Goal: Check status

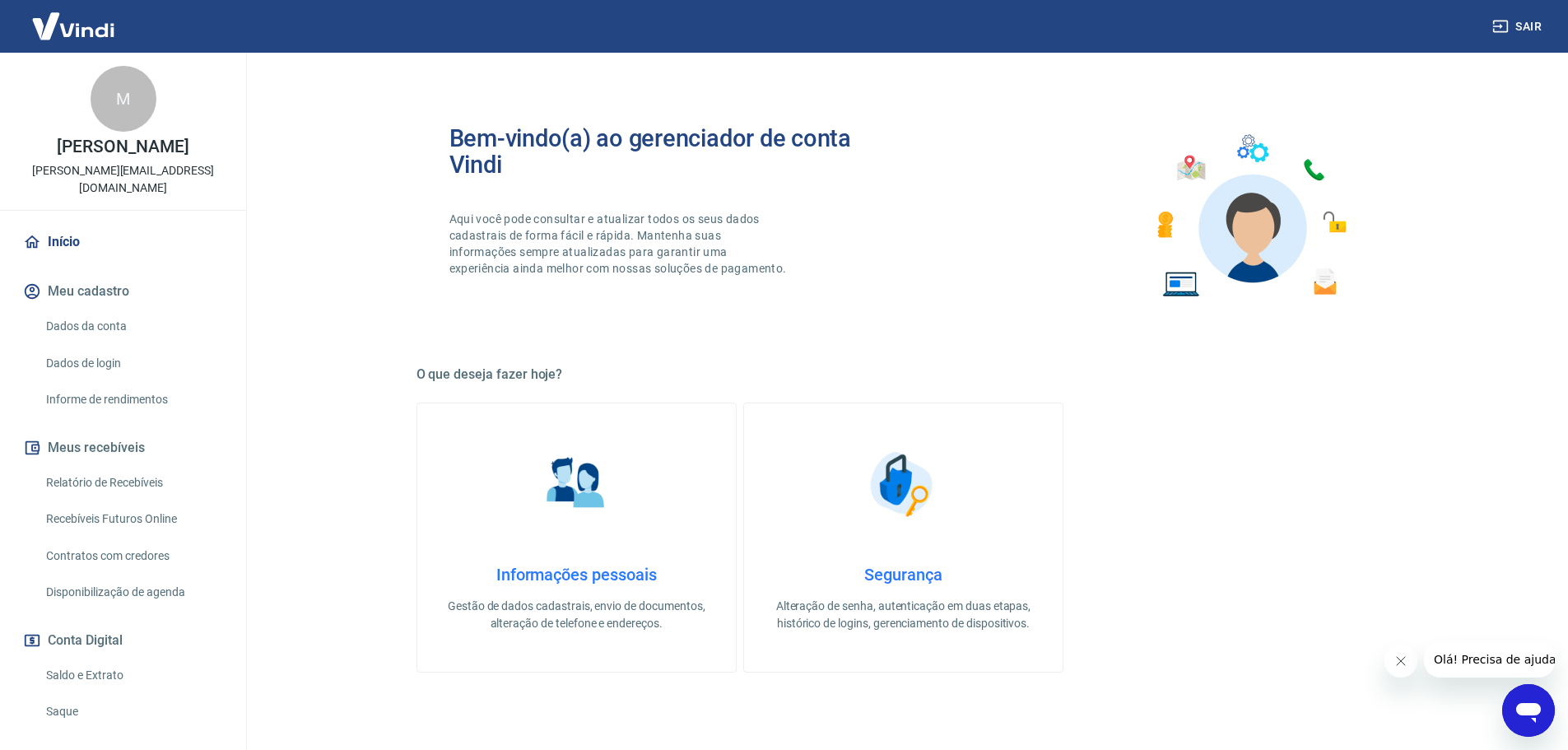
click at [74, 660] on link "Saldo e Extrato" at bounding box center [133, 676] width 187 height 33
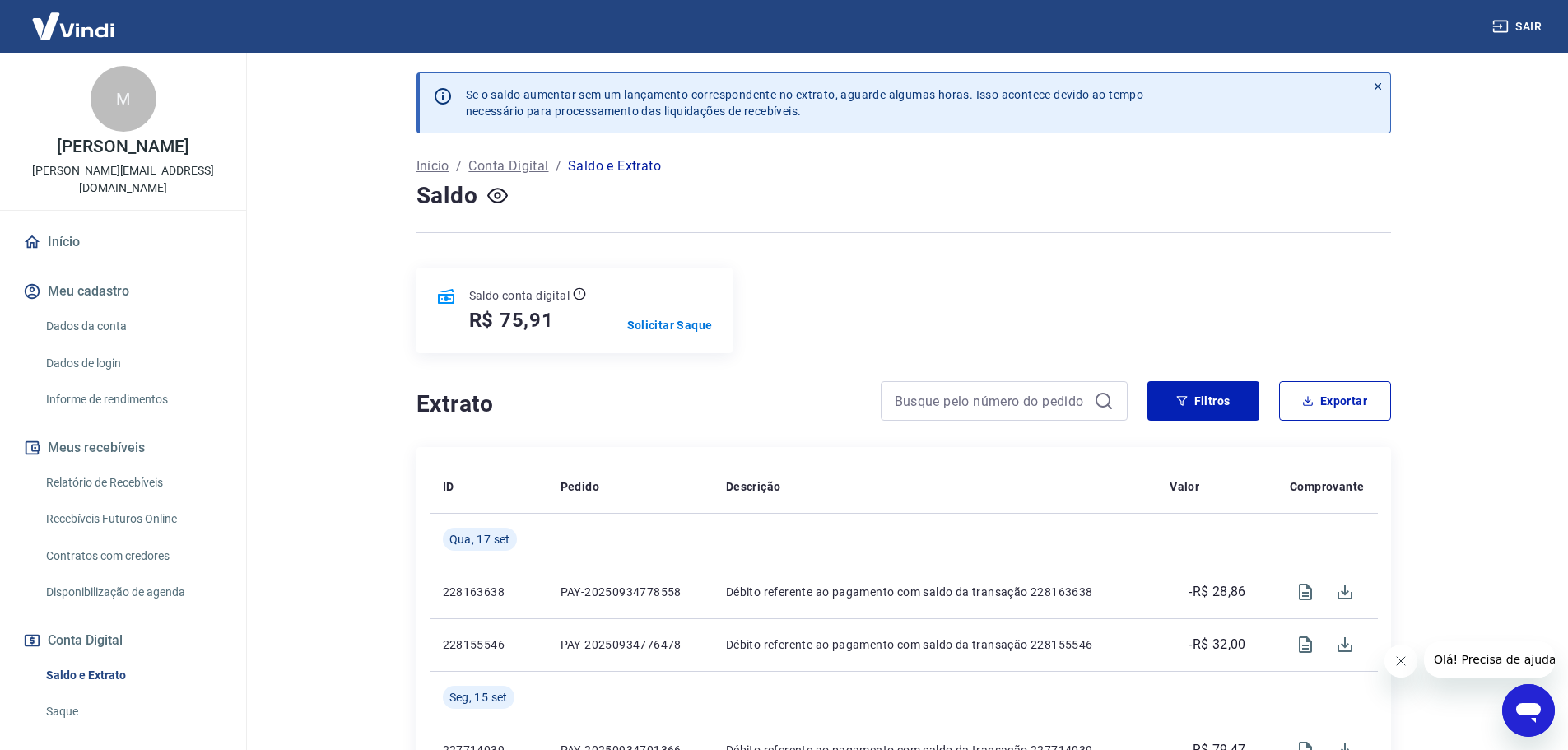
click at [1379, 84] on icon at bounding box center [1378, 86] width 11 height 11
